Goal: Check status

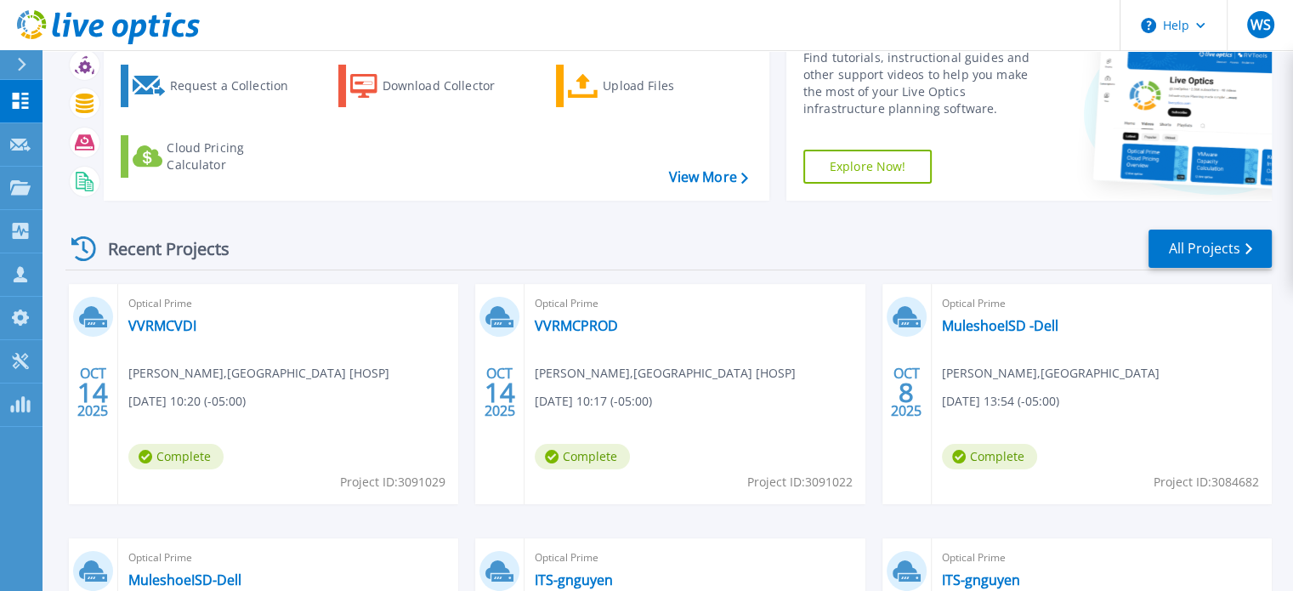
scroll to position [170, 0]
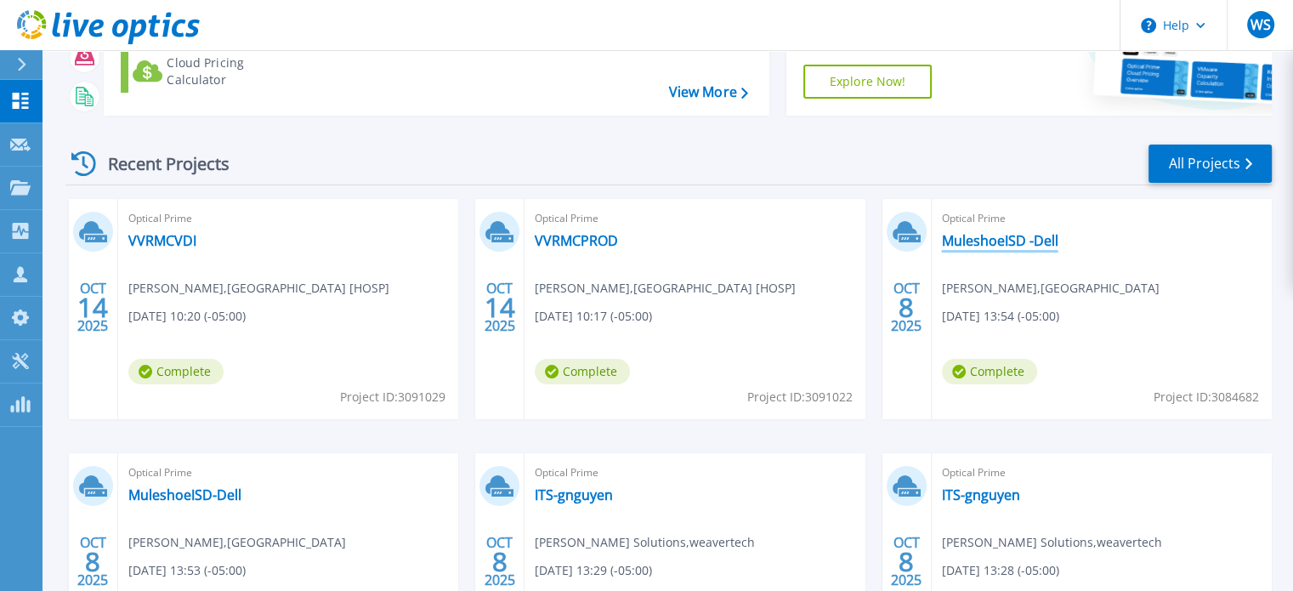
click at [1012, 240] on link "MuleshoeISD -Dell" at bounding box center [1000, 240] width 116 height 17
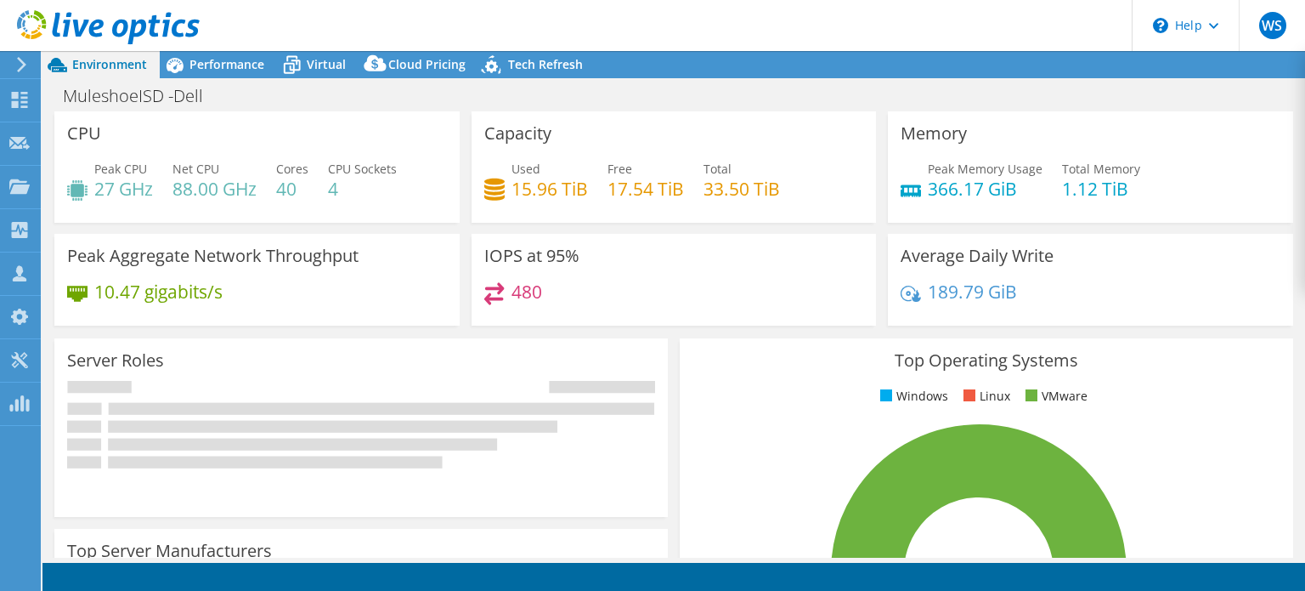
select select "USD"
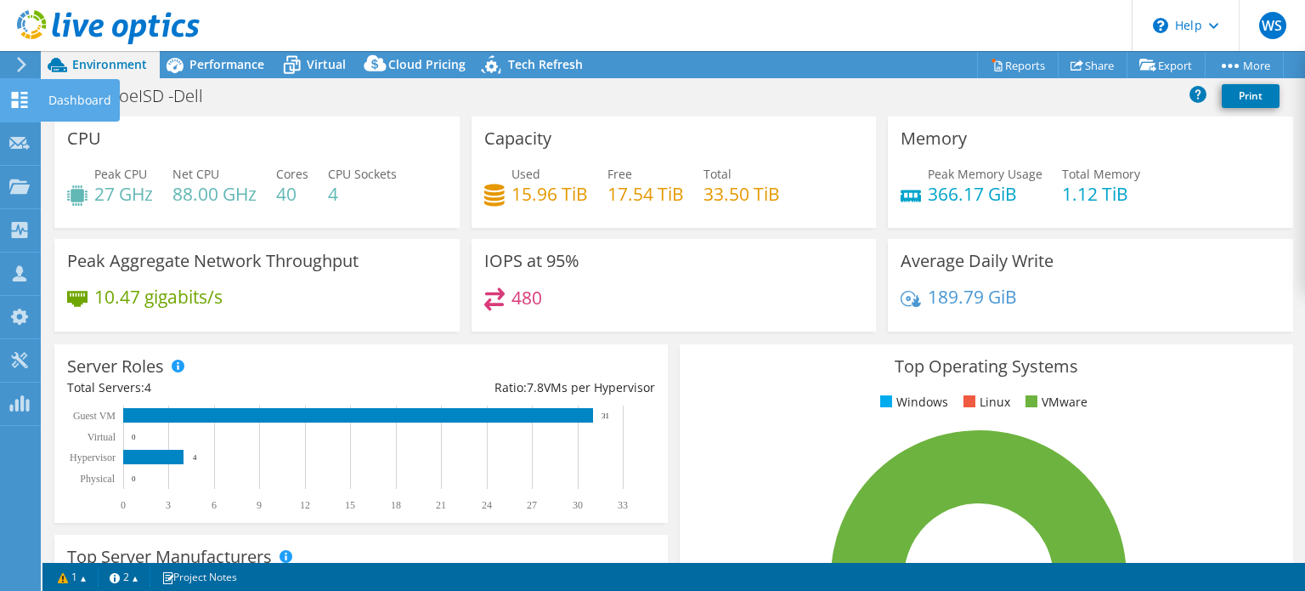
click at [15, 97] on use at bounding box center [20, 100] width 16 height 16
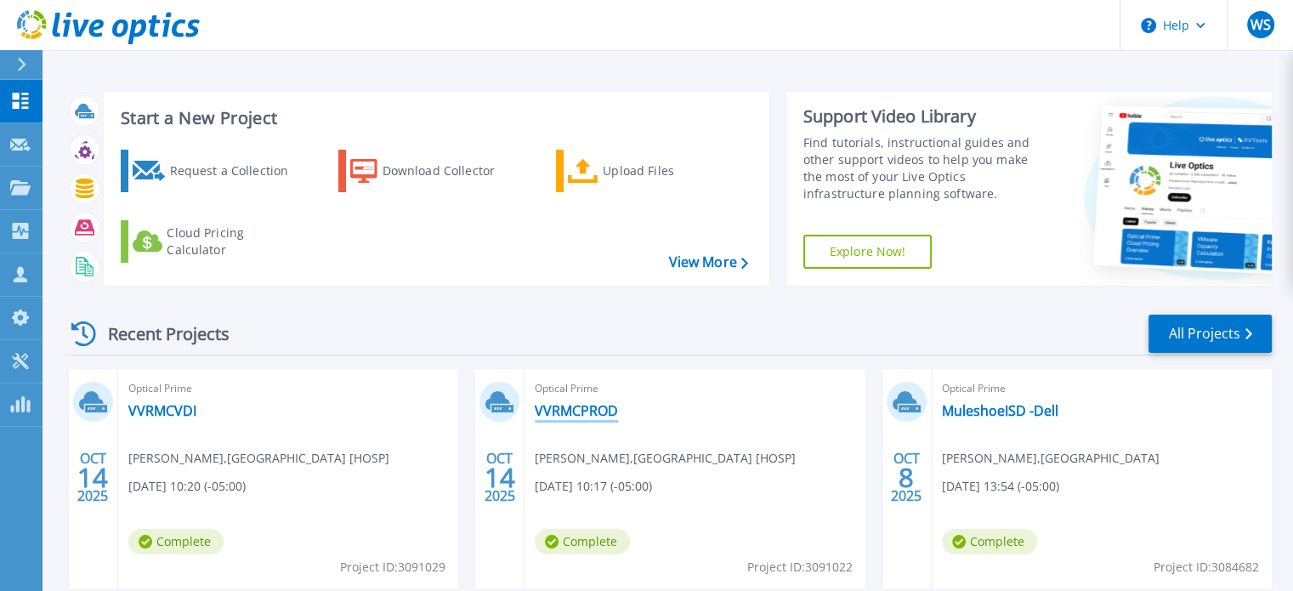
click at [558, 414] on link "VVRMCPROD" at bounding box center [576, 410] width 83 height 17
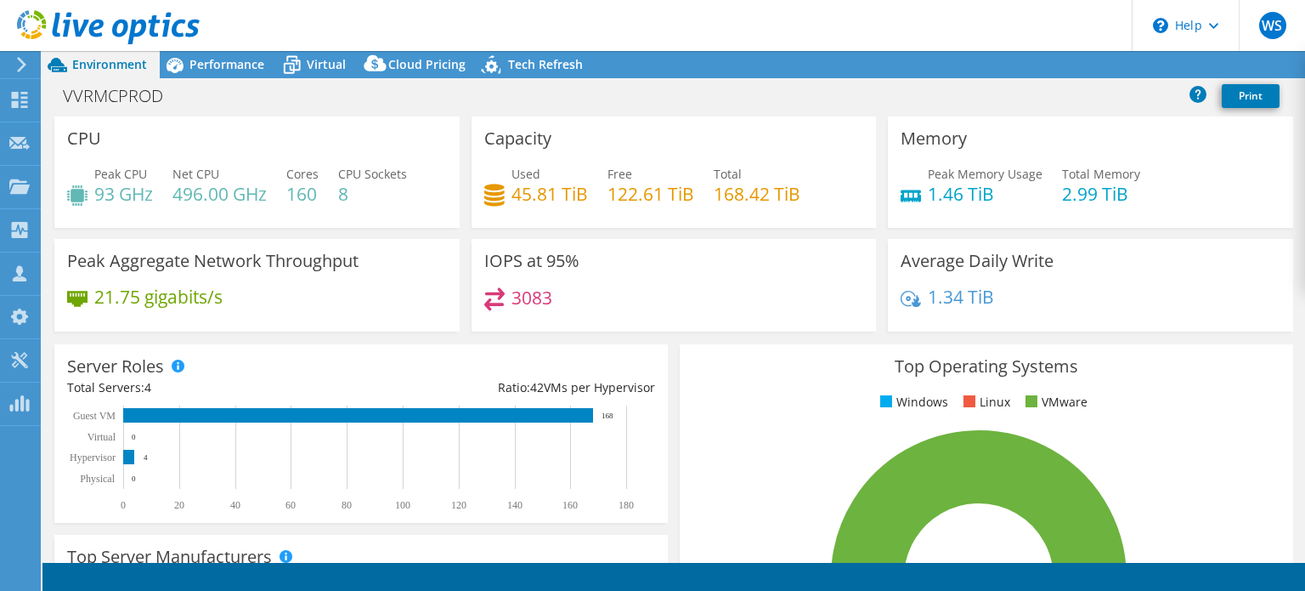
select select "USD"
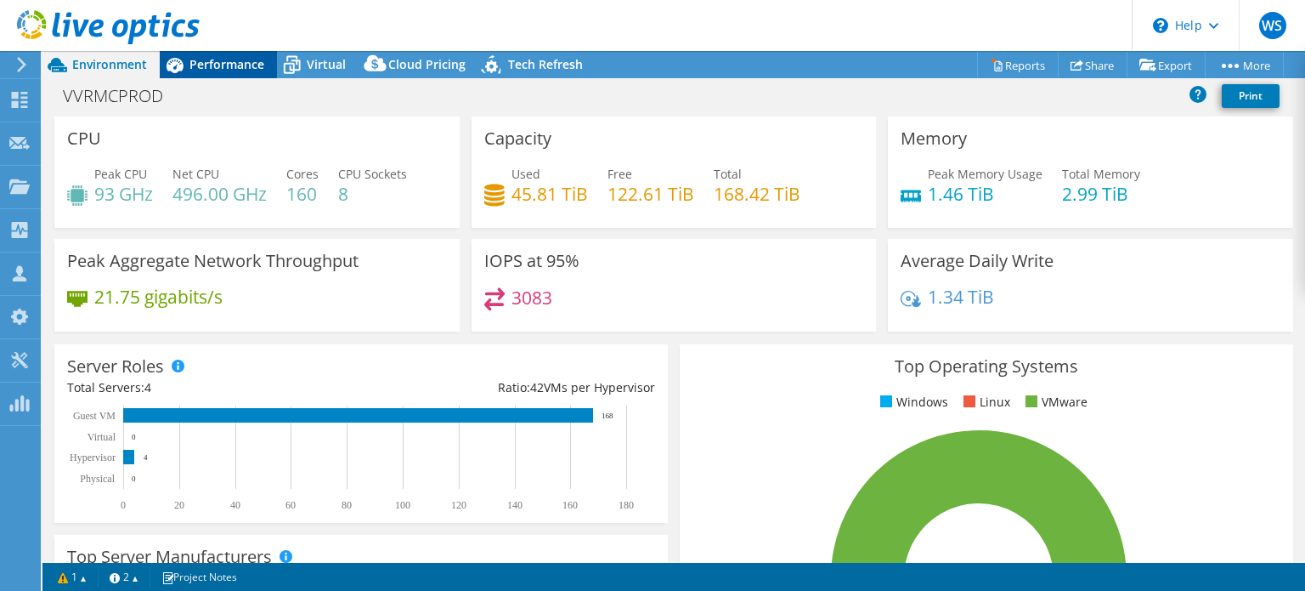
click at [223, 57] on span "Performance" at bounding box center [227, 64] width 75 height 16
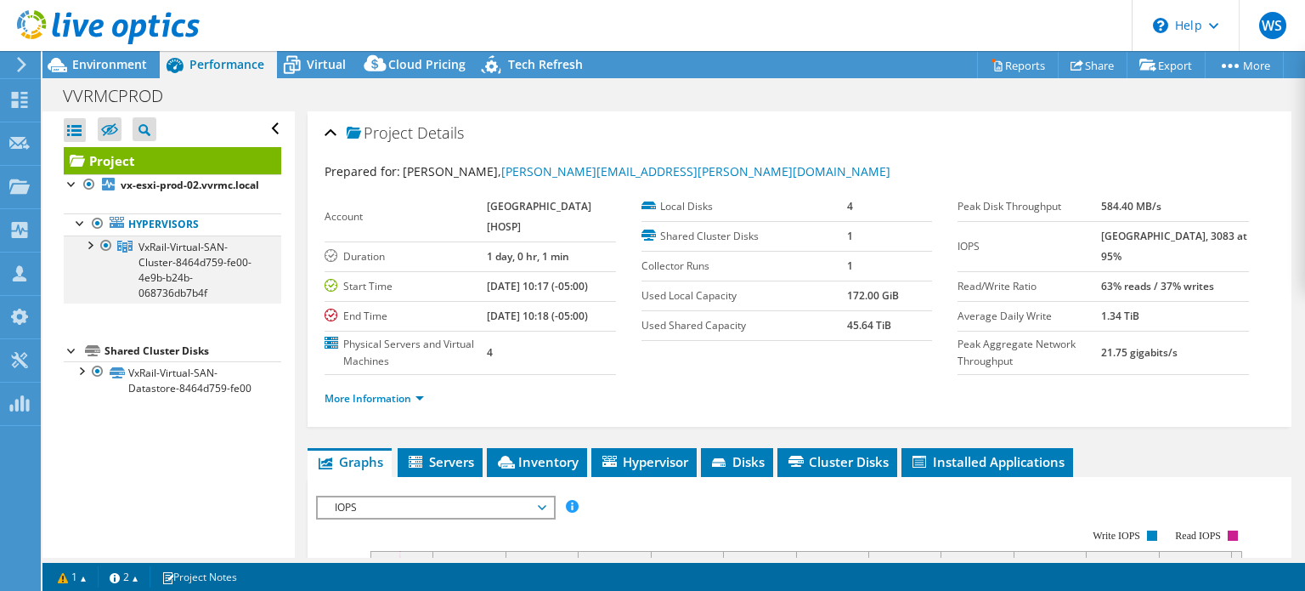
click at [88, 252] on div at bounding box center [89, 243] width 17 height 17
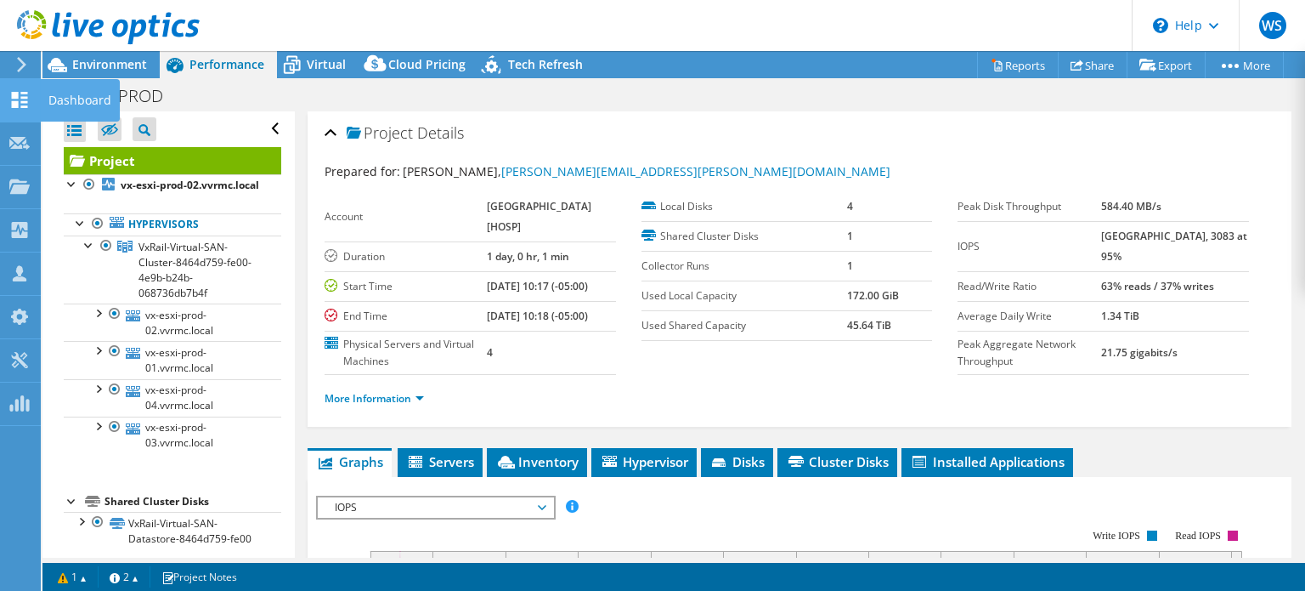
click at [21, 99] on icon at bounding box center [19, 100] width 20 height 16
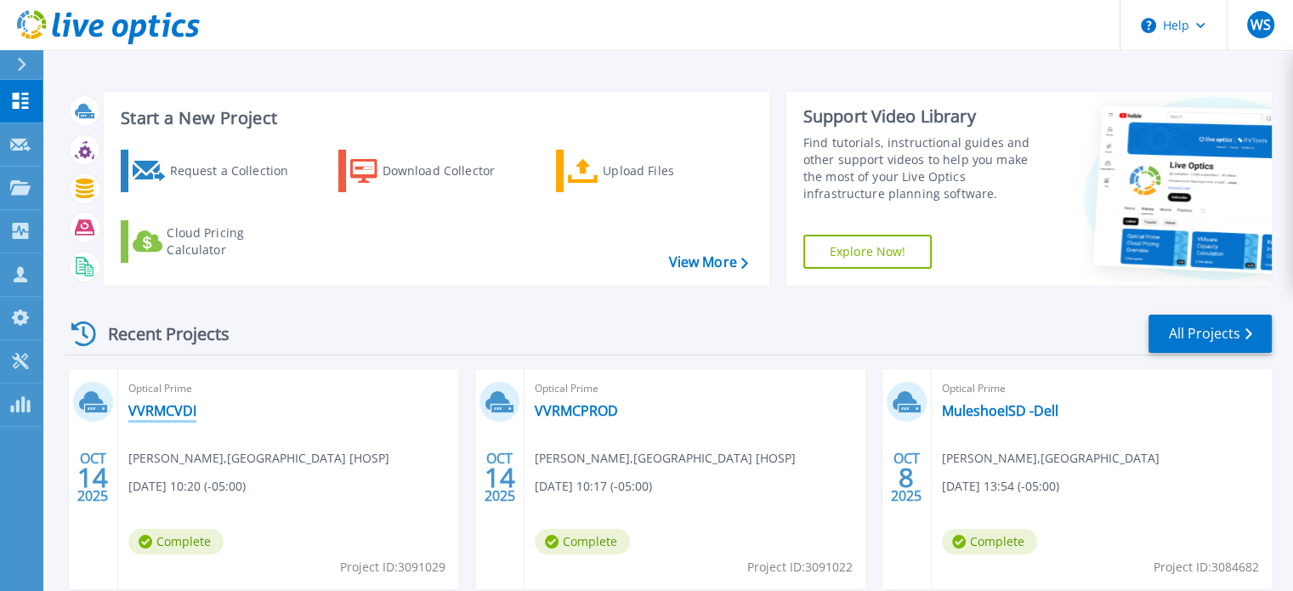
click at [170, 408] on link "VVRMCVDI" at bounding box center [162, 410] width 68 height 17
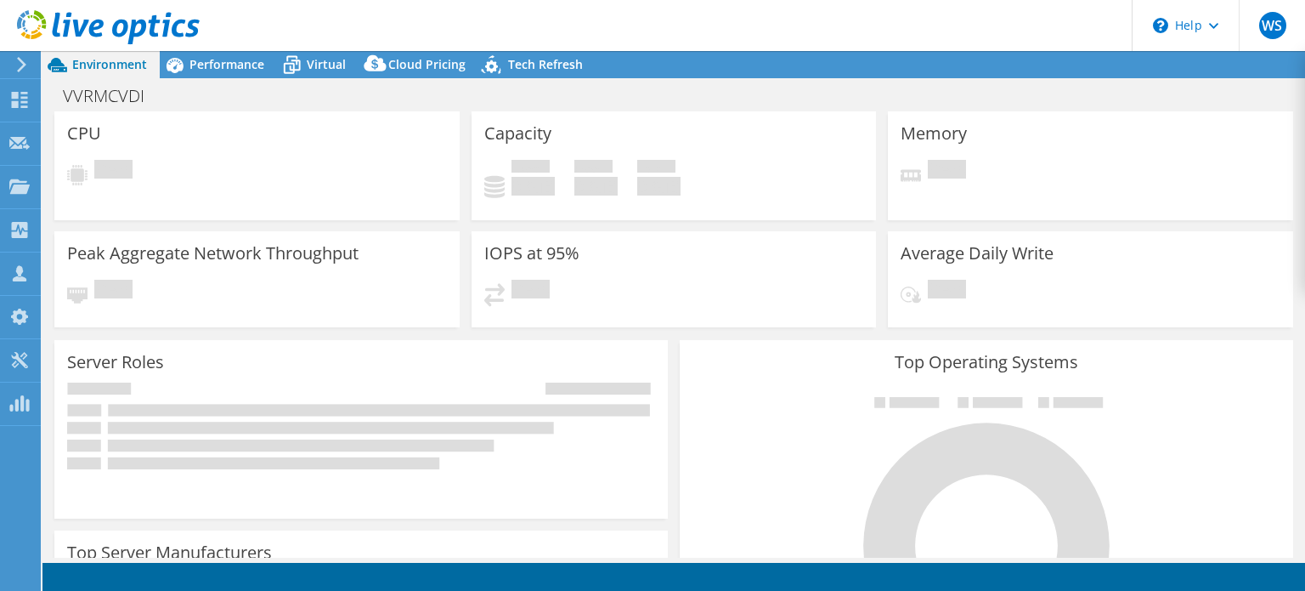
select select "USD"
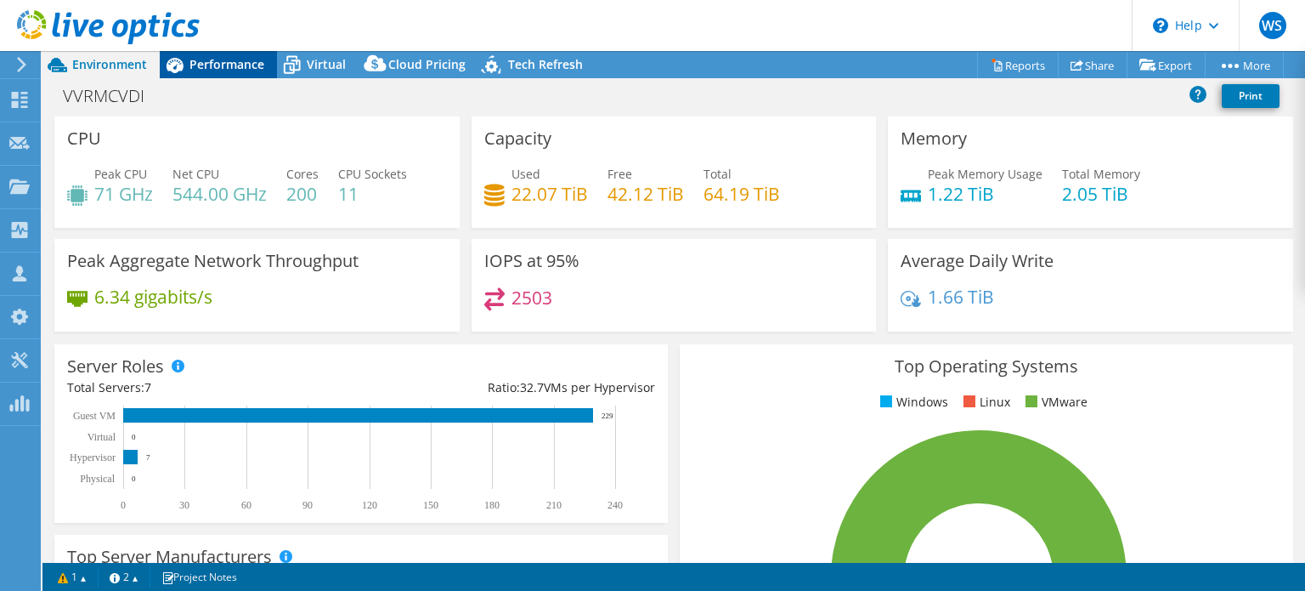
click at [218, 65] on span "Performance" at bounding box center [227, 64] width 75 height 16
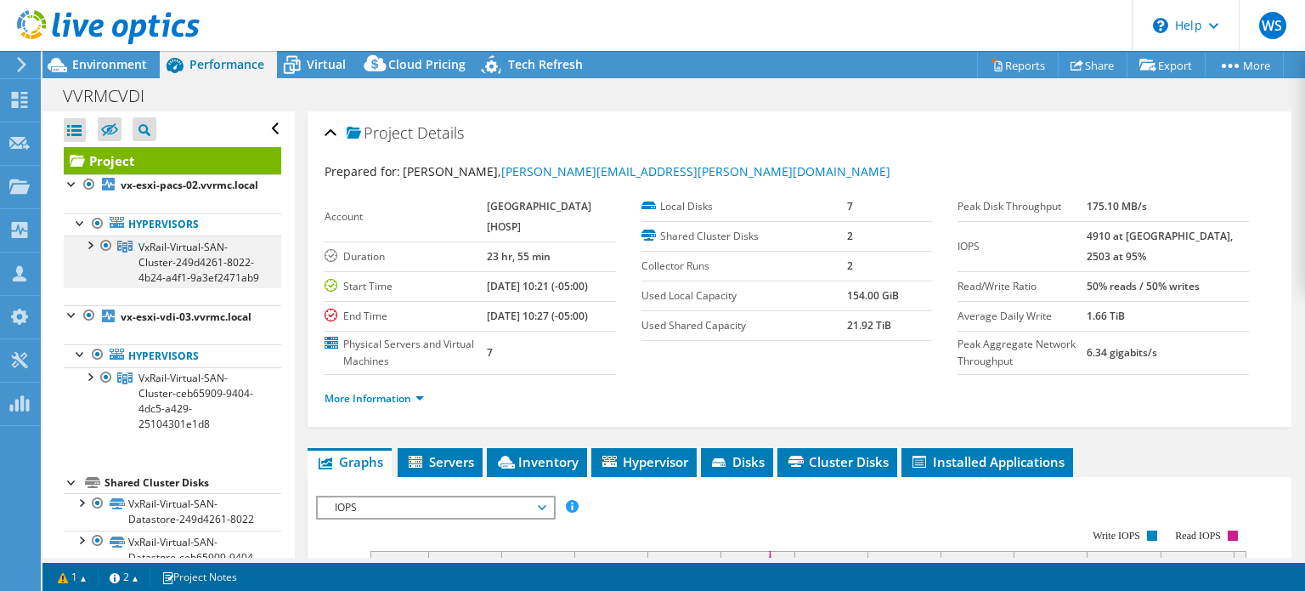
click at [85, 252] on div at bounding box center [89, 243] width 17 height 17
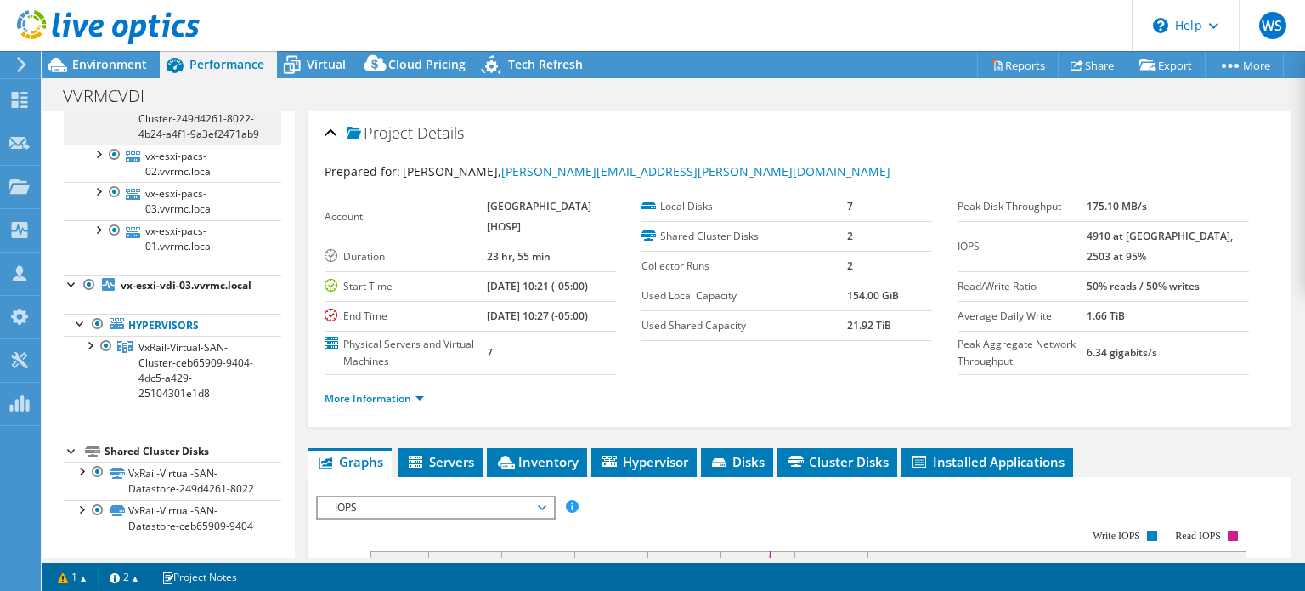
scroll to position [170, 0]
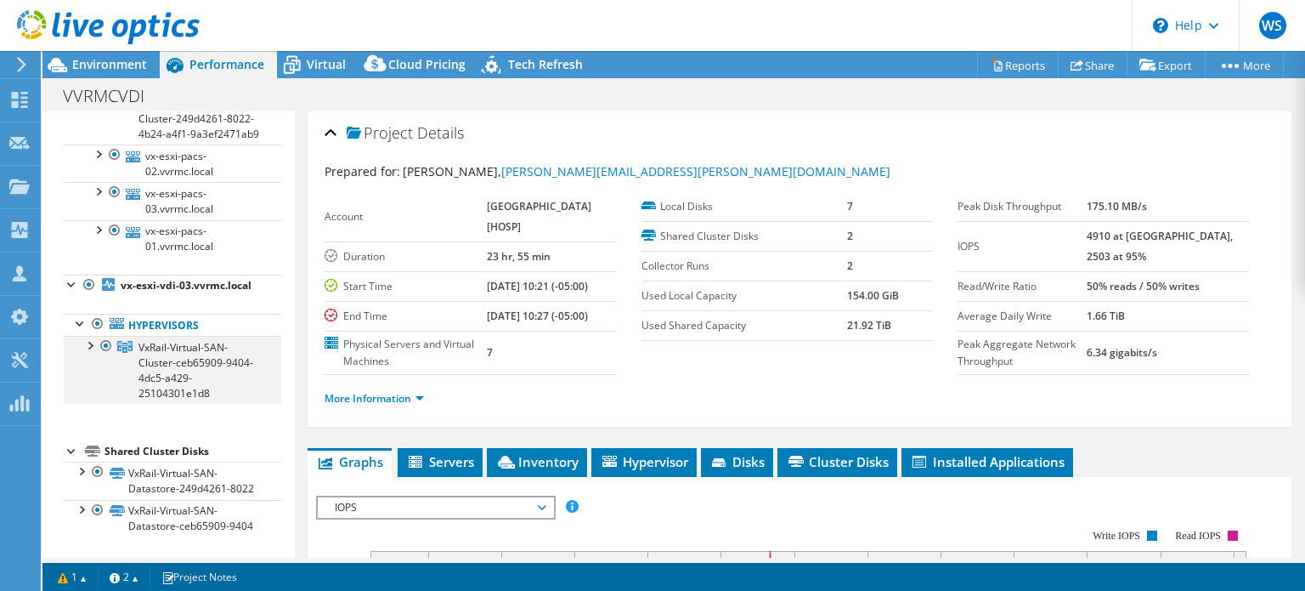
click at [89, 353] on div at bounding box center [89, 344] width 17 height 17
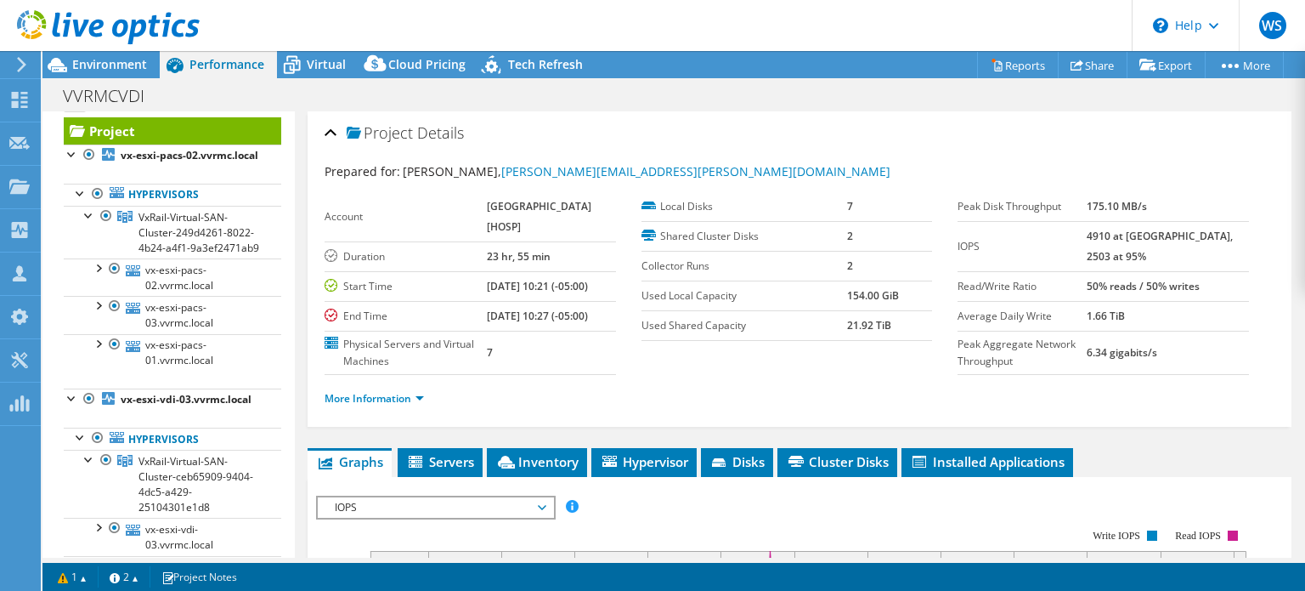
scroll to position [0, 0]
